Goal: Task Accomplishment & Management: Manage account settings

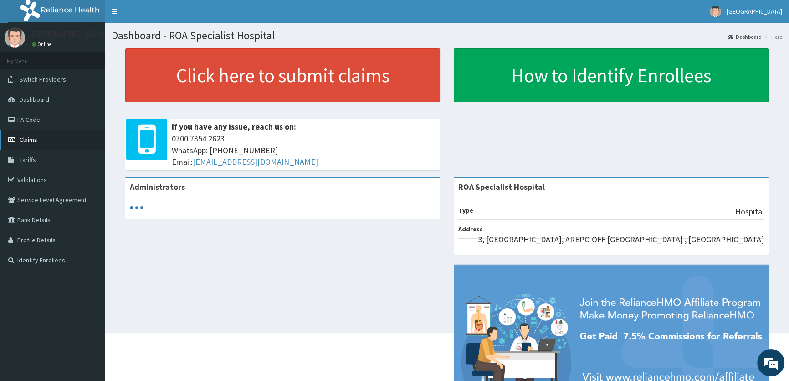
click at [23, 139] on span "Claims" at bounding box center [29, 139] width 18 height 8
